Goal: Go to known website: Go to known website

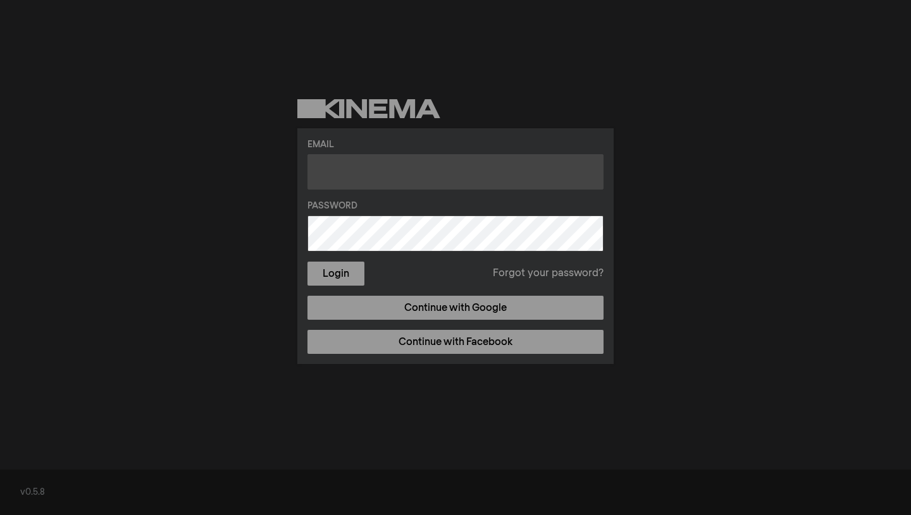
click at [363, 185] on input "text" at bounding box center [455, 171] width 296 height 35
type input "[EMAIL_ADDRESS][DOMAIN_NAME]"
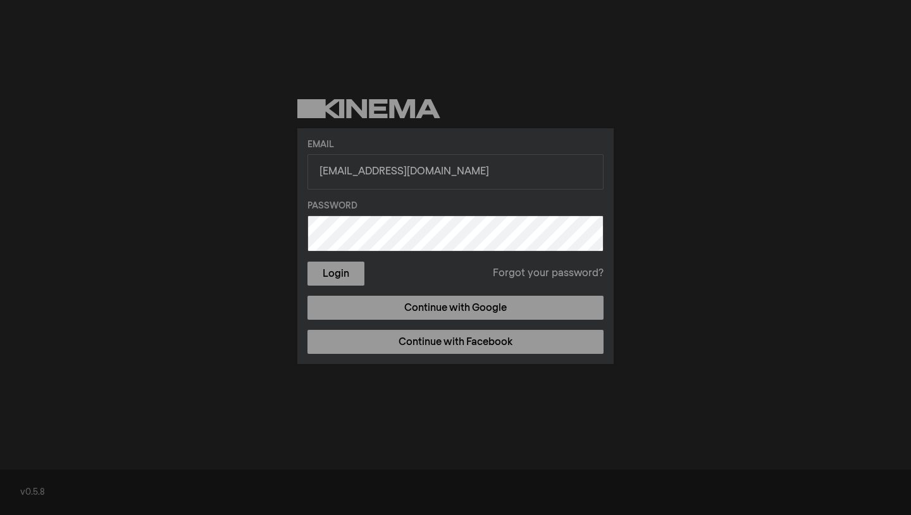
click at [307, 262] on button "Login" at bounding box center [335, 274] width 57 height 24
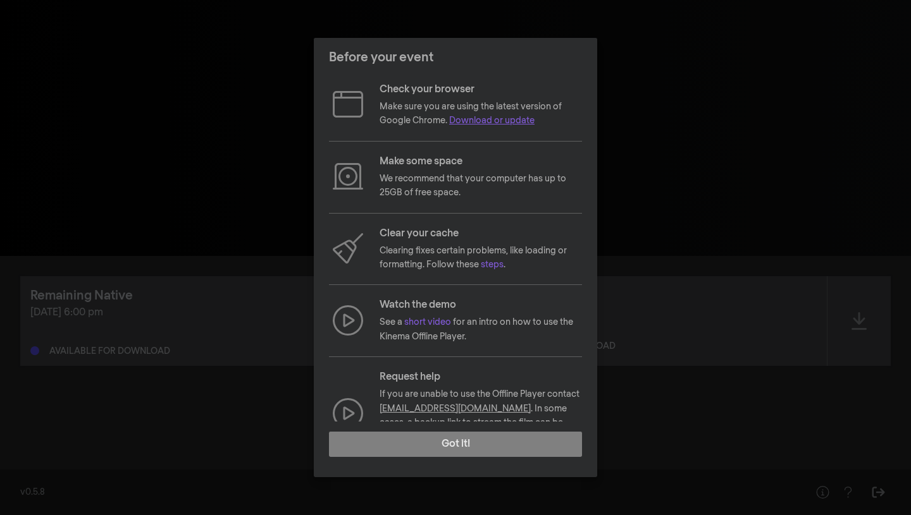
click at [498, 122] on link "Download or update" at bounding box center [491, 120] width 85 height 9
click at [420, 329] on p "See a short video for an intro on how to use the Kinema Offline Player." at bounding box center [481, 330] width 202 height 28
click at [420, 326] on link "short video" at bounding box center [427, 322] width 47 height 9
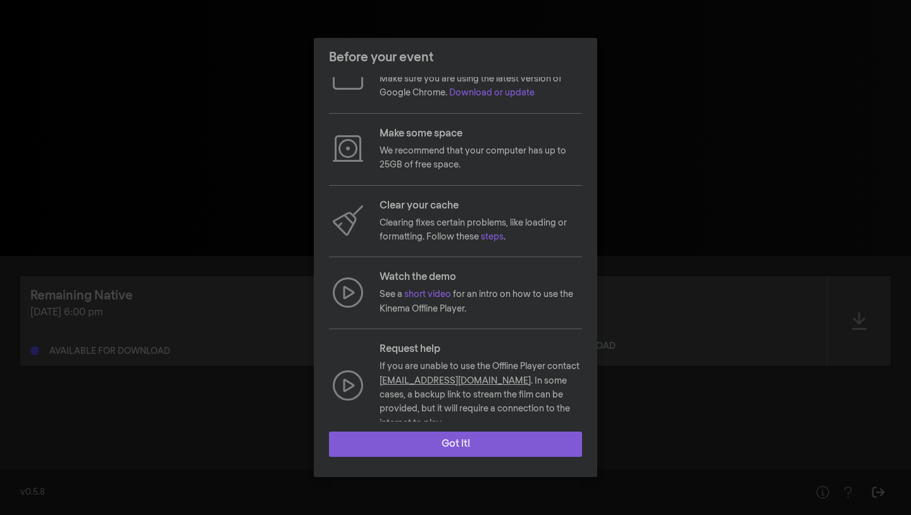
click at [502, 442] on button "Got it!" at bounding box center [455, 444] width 253 height 25
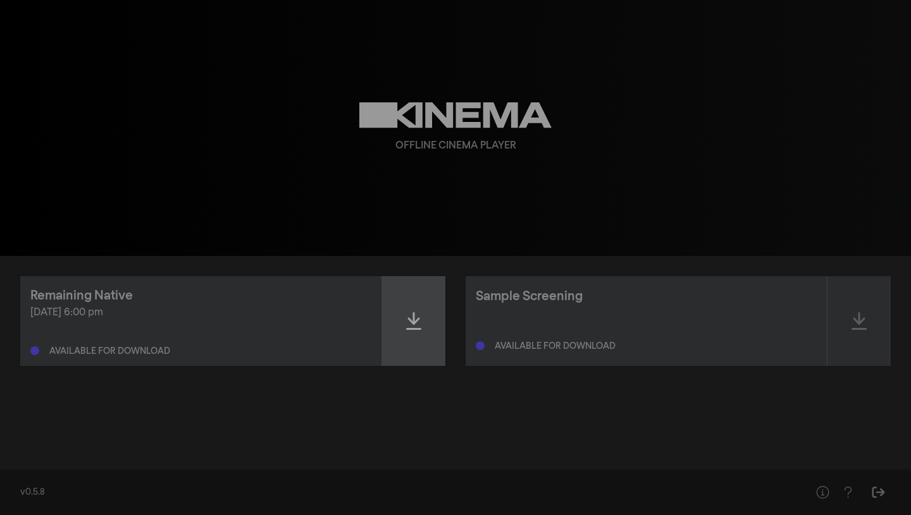
click at [399, 330] on div at bounding box center [413, 321] width 63 height 90
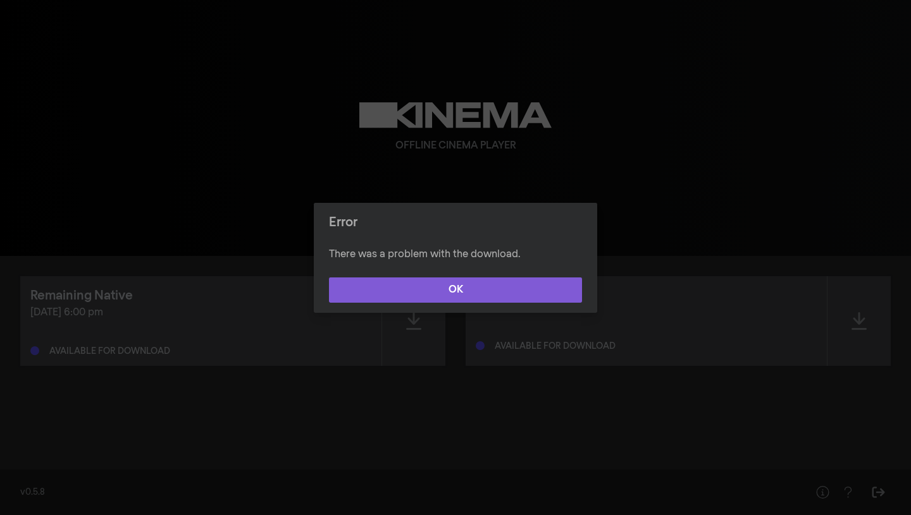
click at [419, 290] on button "OK" at bounding box center [455, 290] width 253 height 25
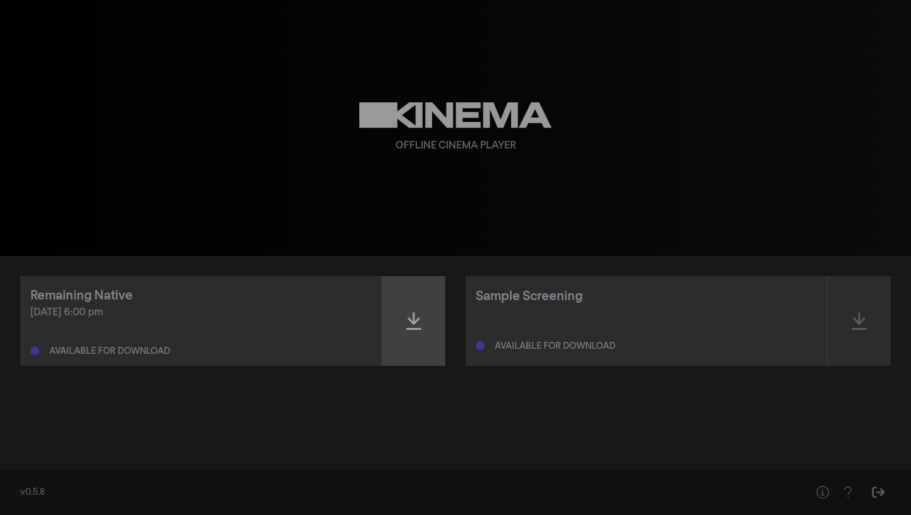
click at [421, 331] on icon at bounding box center [413, 321] width 15 height 20
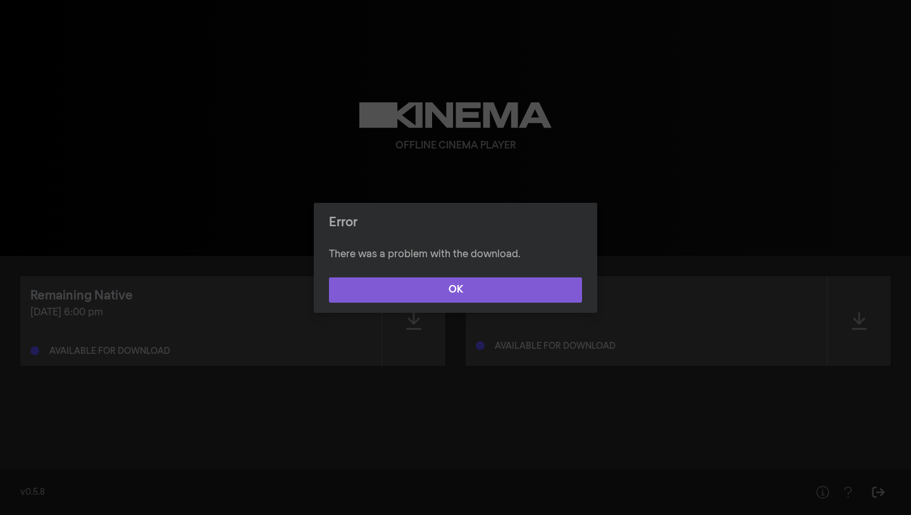
click at [477, 296] on button "OK" at bounding box center [455, 290] width 253 height 25
